Goal: Task Accomplishment & Management: Use online tool/utility

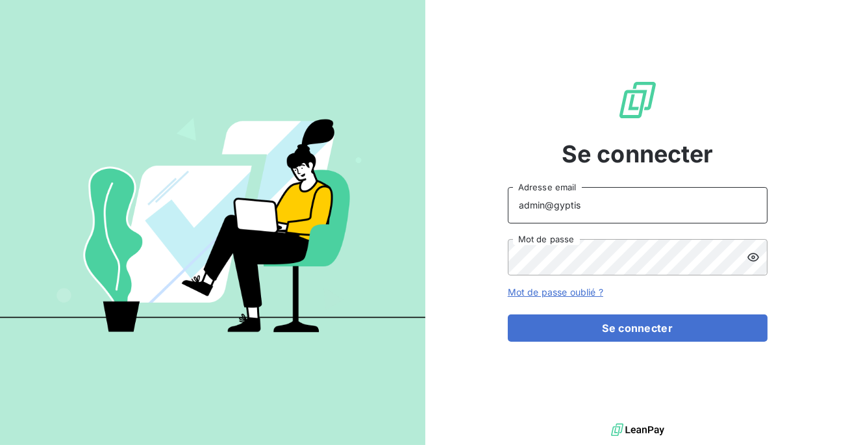
click at [596, 207] on input "admin@gyptis" at bounding box center [638, 205] width 260 height 36
type input "admin@baromatic"
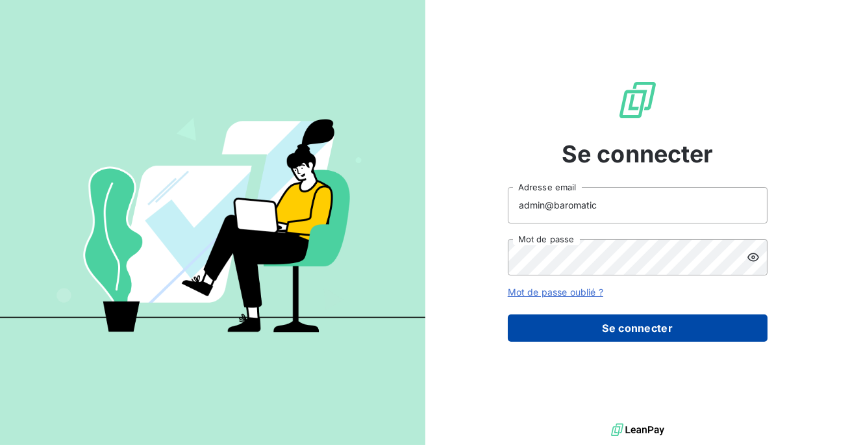
click at [632, 323] on button "Se connecter" at bounding box center [638, 327] width 260 height 27
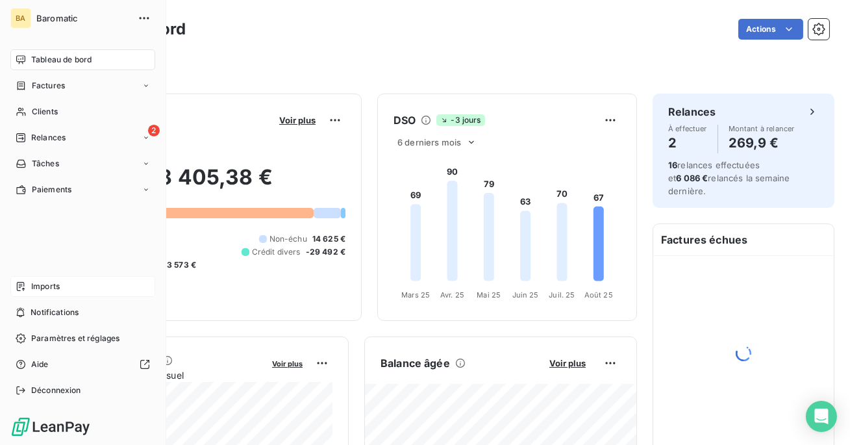
click at [29, 278] on div "Imports" at bounding box center [82, 286] width 145 height 21
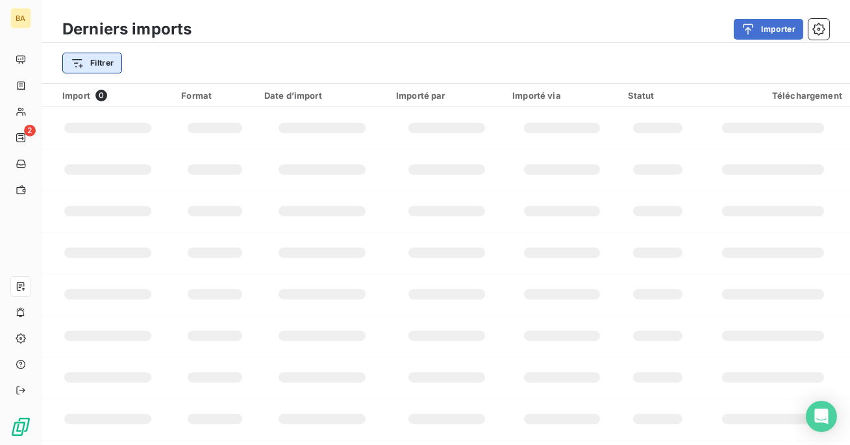
click at [118, 53] on html "BA 2 Derniers imports Importer Filtrer Import 0 Format Date d’import Importé pa…" at bounding box center [425, 222] width 850 height 445
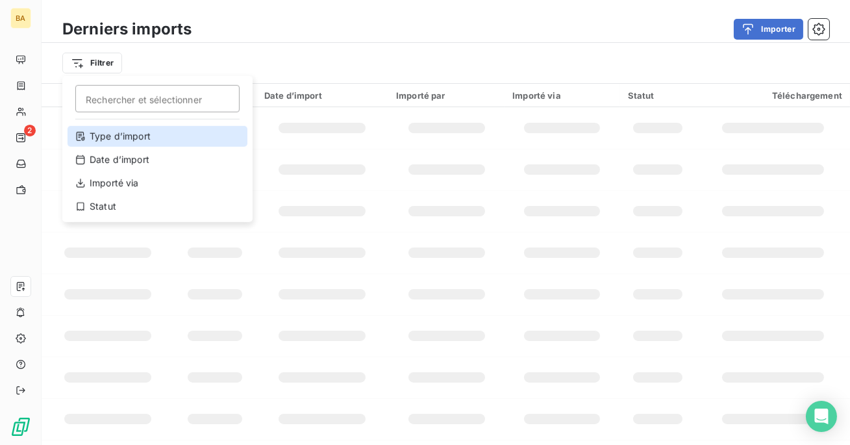
click at [153, 134] on div "Type d’import" at bounding box center [158, 136] width 180 height 21
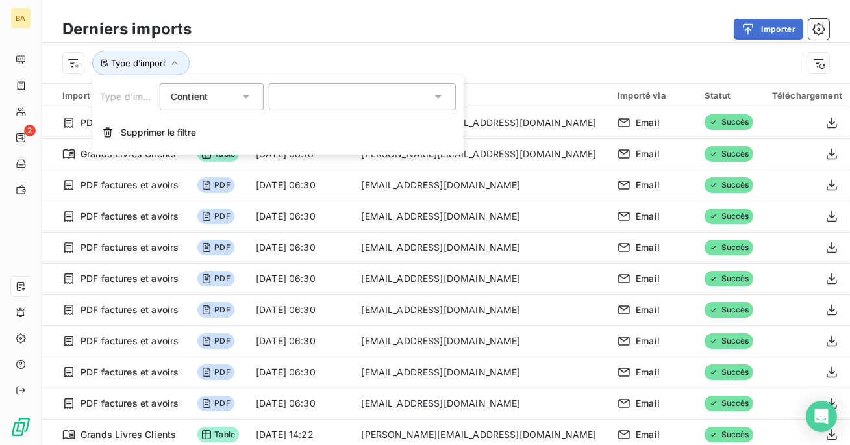
click at [304, 88] on div at bounding box center [362, 96] width 187 height 27
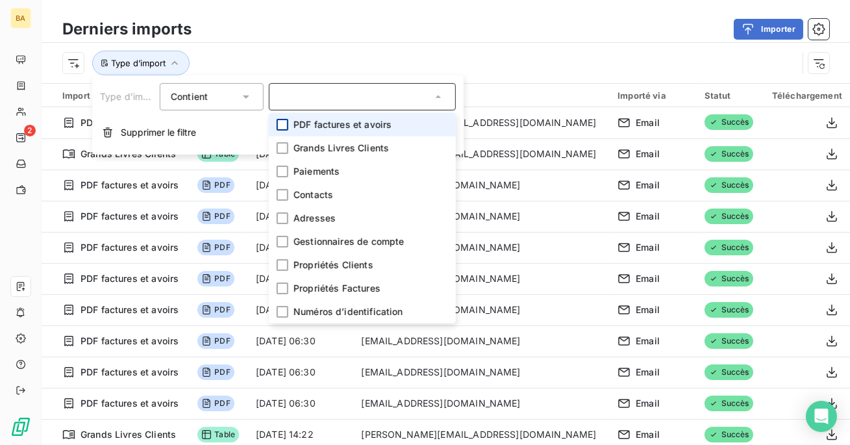
click at [279, 126] on div at bounding box center [283, 125] width 12 height 12
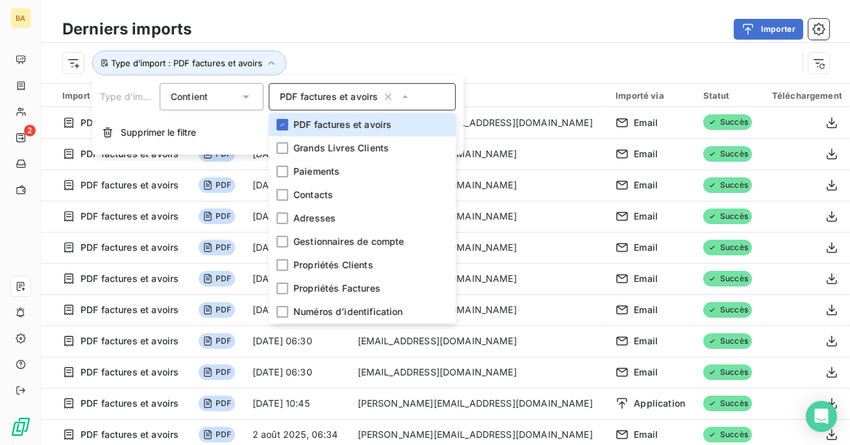
click at [314, 24] on div "Importer" at bounding box center [518, 29] width 622 height 21
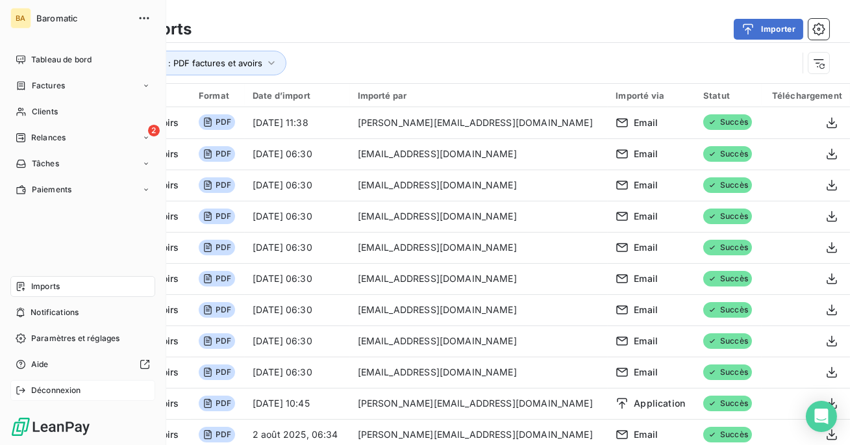
click at [74, 381] on div "Déconnexion" at bounding box center [82, 390] width 145 height 21
